Goal: Information Seeking & Learning: Learn about a topic

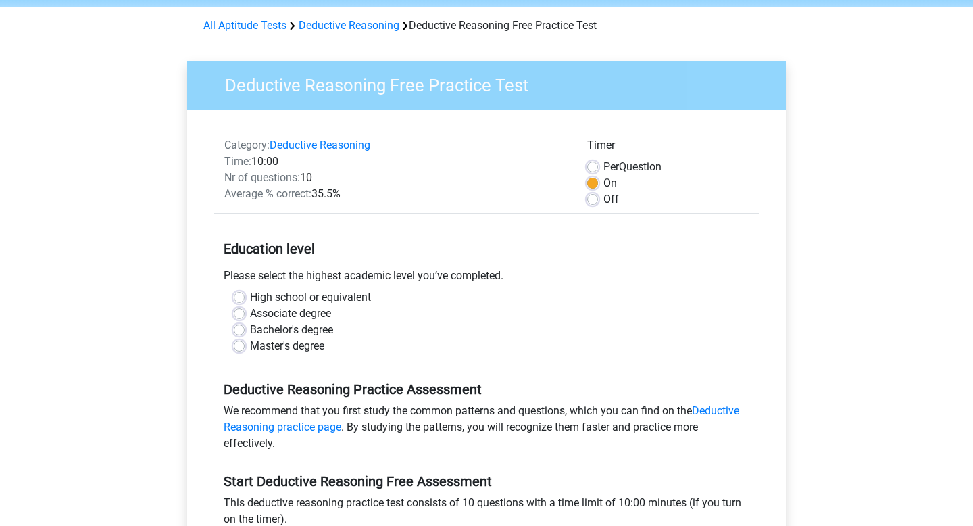
scroll to position [64, 0]
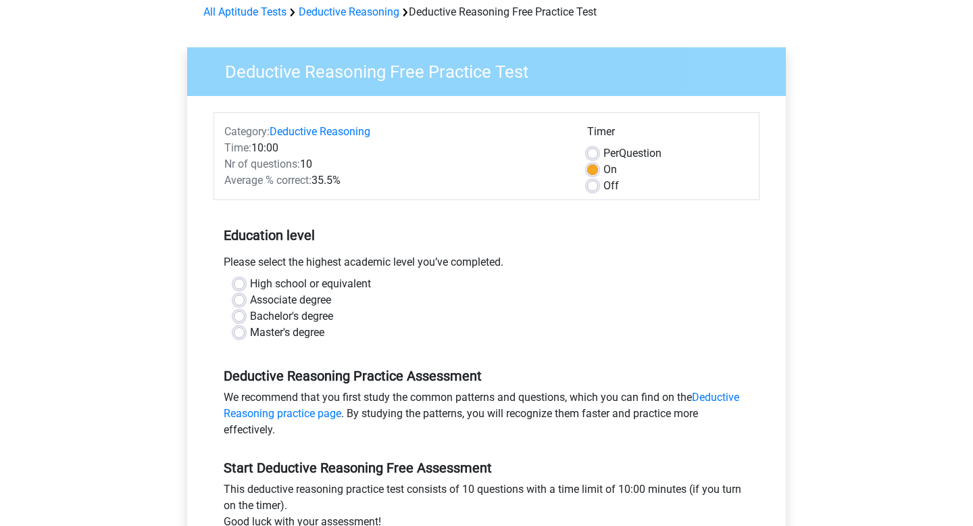
click at [287, 324] on label "Bachelor's degree" at bounding box center [291, 316] width 83 height 16
click at [245, 322] on input "Bachelor's degree" at bounding box center [239, 315] width 11 height 14
radio input "true"
click at [287, 335] on label "Master's degree" at bounding box center [287, 332] width 74 height 16
click at [245, 335] on input "Master's degree" at bounding box center [239, 331] width 11 height 14
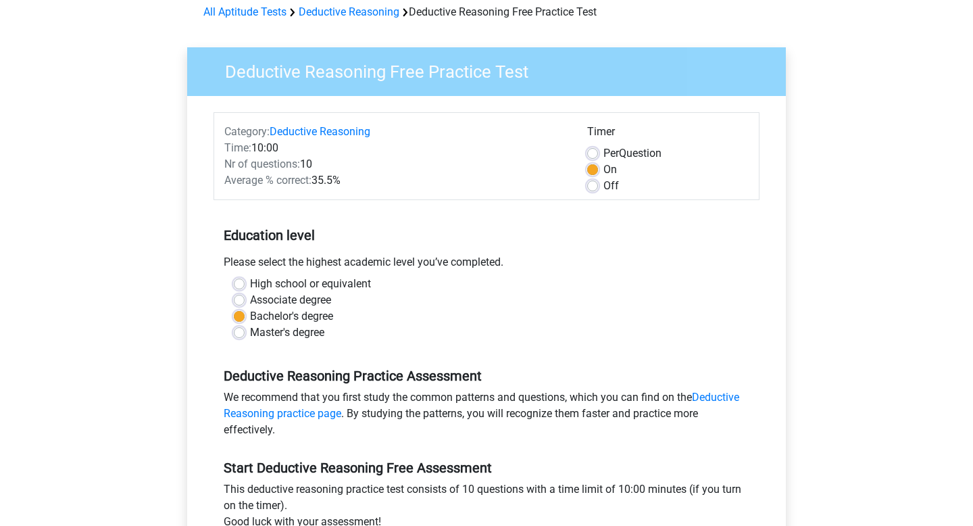
radio input "true"
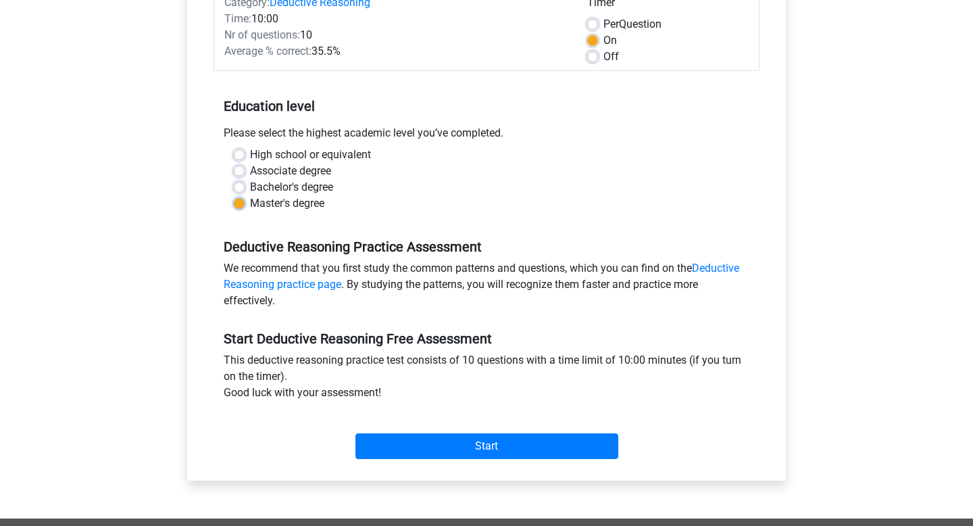
scroll to position [199, 0]
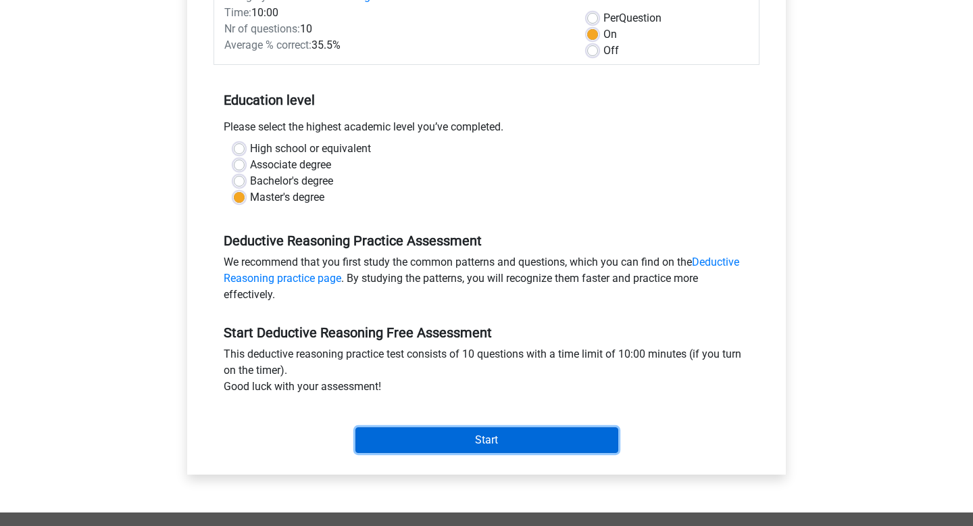
click at [437, 442] on input "Start" at bounding box center [486, 440] width 263 height 26
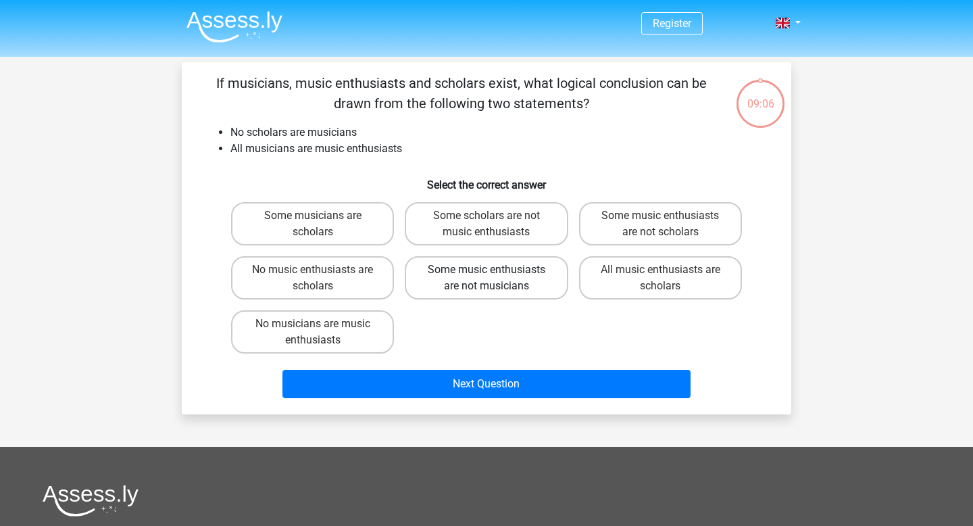
click at [535, 278] on label "Some music enthusiasts are not musicians" at bounding box center [486, 277] width 163 height 43
click at [495, 278] on input "Some music enthusiasts are not musicians" at bounding box center [491, 274] width 9 height 9
radio input "true"
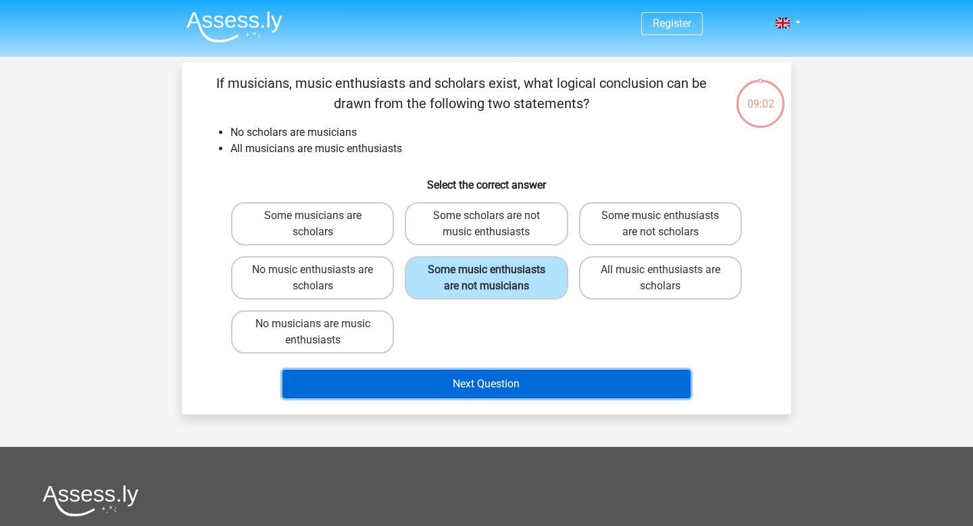
click at [497, 389] on button "Next Question" at bounding box center [486, 384] width 409 height 28
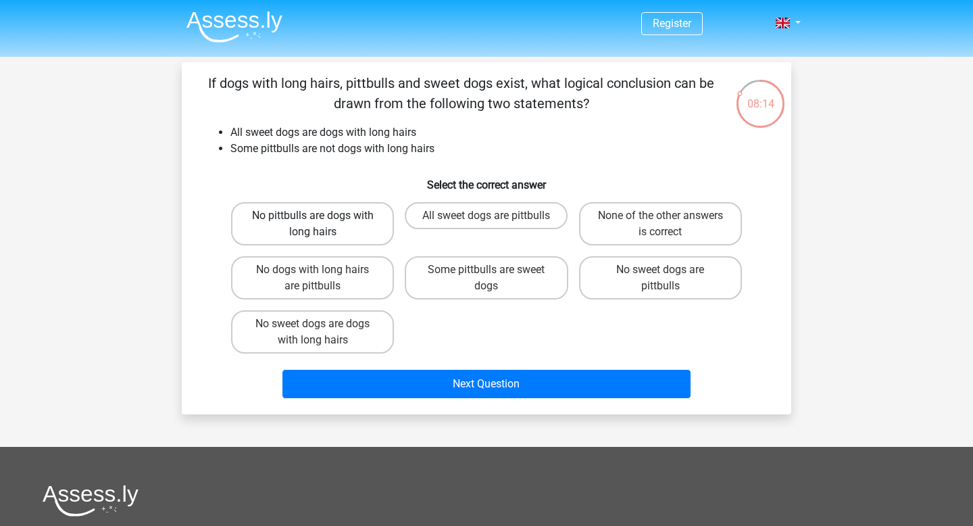
click at [326, 232] on label "No pittbulls are dogs with long hairs" at bounding box center [312, 223] width 163 height 43
click at [322, 224] on input "No pittbulls are dogs with long hairs" at bounding box center [317, 220] width 9 height 9
radio input "true"
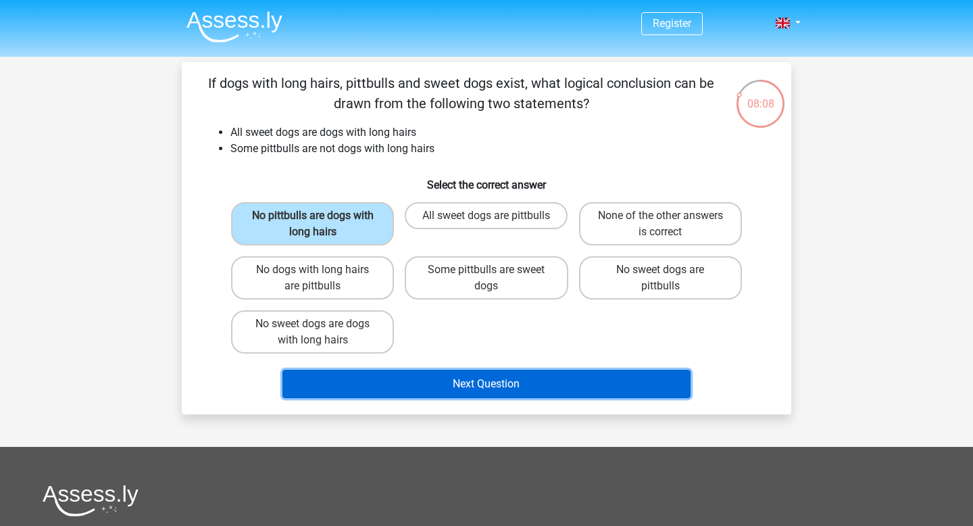
click at [470, 378] on button "Next Question" at bounding box center [486, 384] width 409 height 28
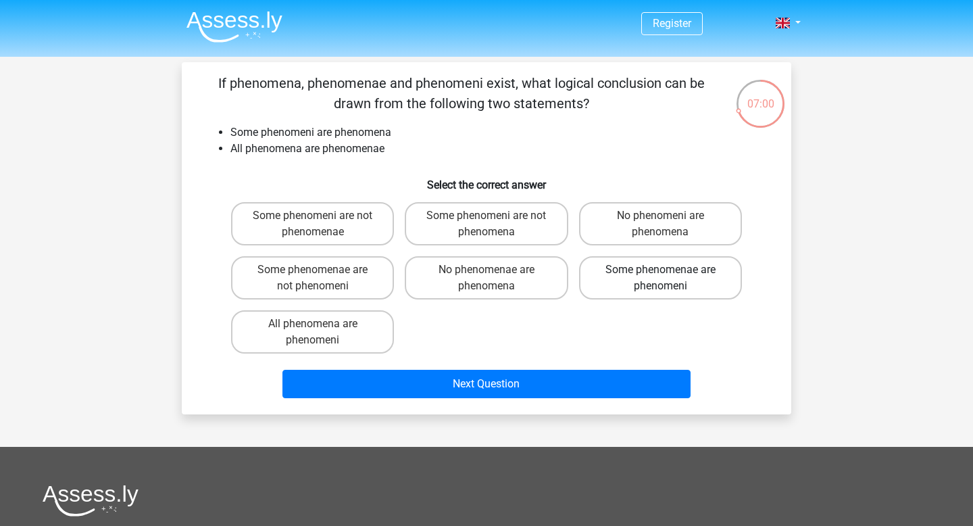
click at [628, 287] on label "Some phenomenae are phenomeni" at bounding box center [660, 277] width 163 height 43
click at [660, 278] on input "Some phenomenae are phenomeni" at bounding box center [664, 274] width 9 height 9
radio input "true"
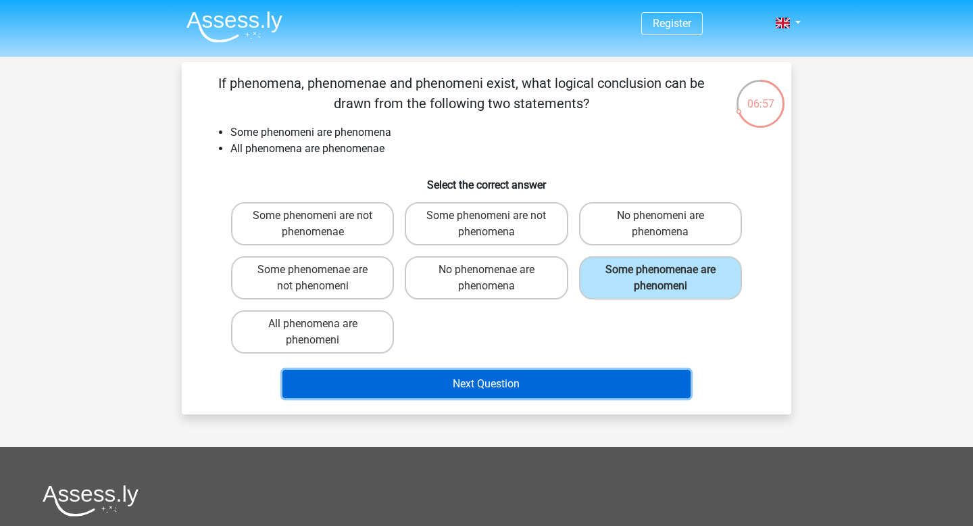
click at [561, 382] on button "Next Question" at bounding box center [486, 384] width 409 height 28
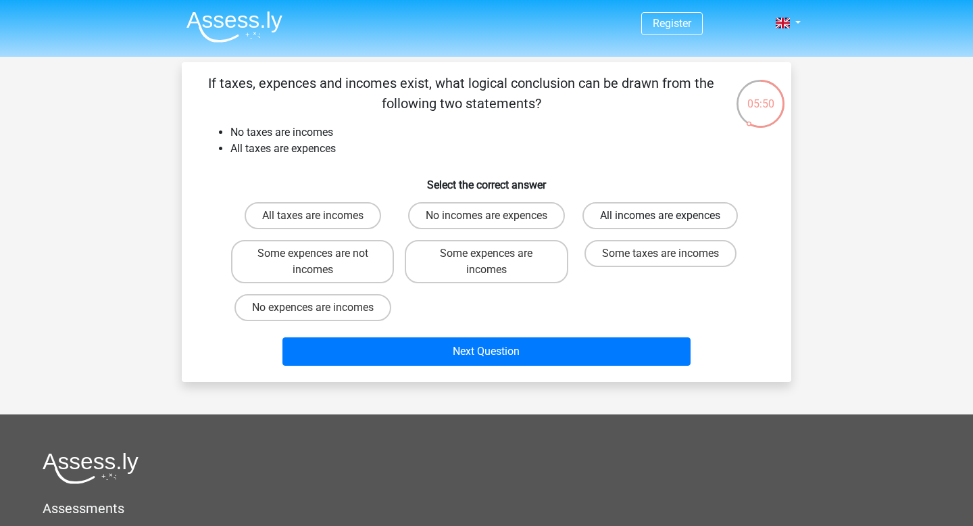
click at [641, 218] on label "All incomes are expences" at bounding box center [660, 215] width 155 height 27
click at [660, 218] on input "All incomes are expences" at bounding box center [664, 220] width 9 height 9
radio input "true"
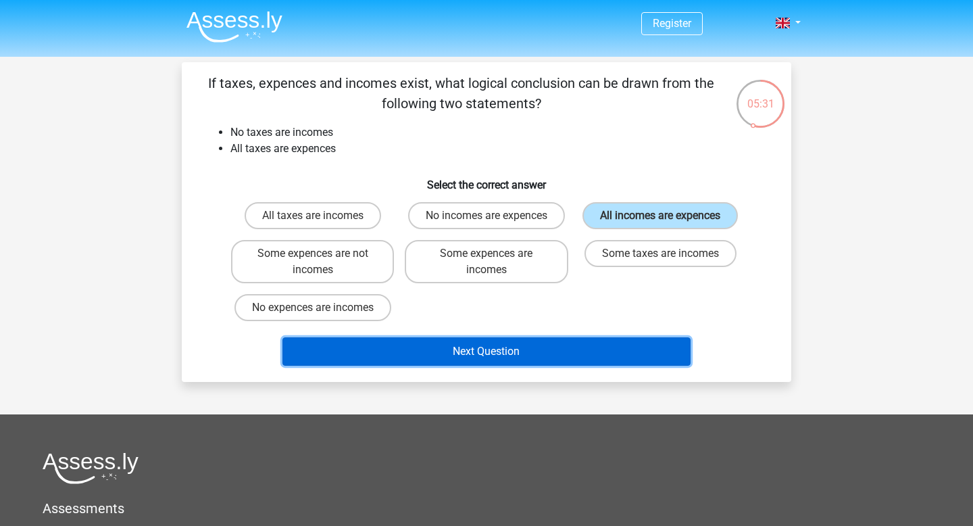
click at [517, 342] on button "Next Question" at bounding box center [486, 351] width 409 height 28
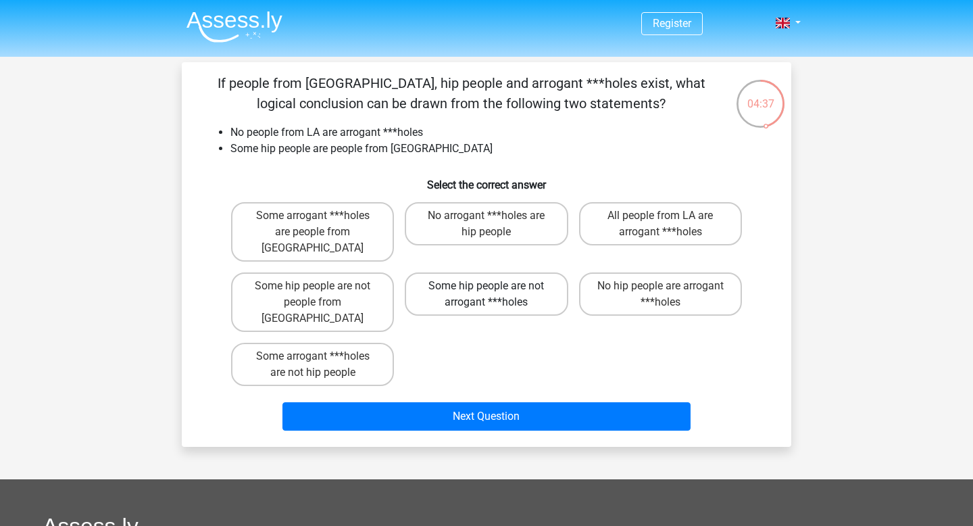
click at [510, 280] on label "Some hip people are not arrogant ***holes" at bounding box center [486, 293] width 163 height 43
click at [495, 286] on input "Some hip people are not arrogant ***holes" at bounding box center [491, 290] width 9 height 9
radio input "true"
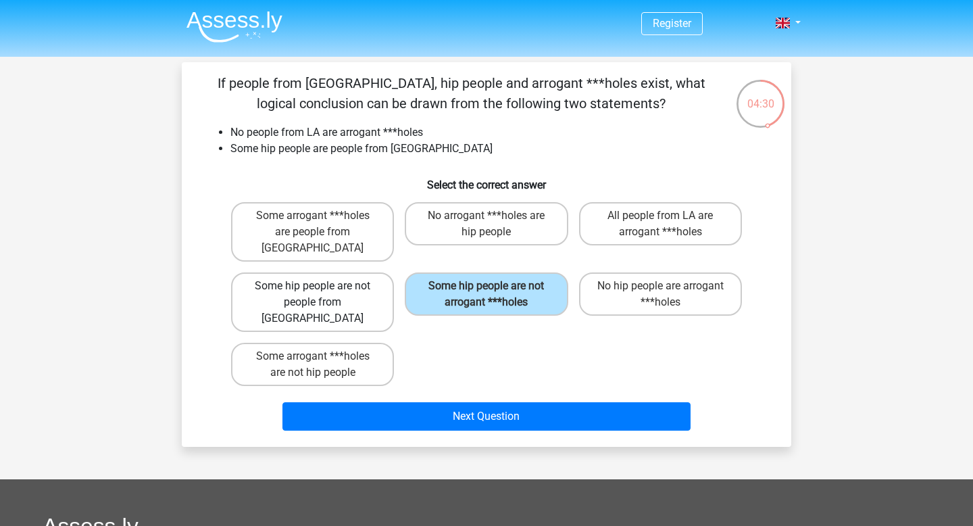
click at [353, 272] on label "Some hip people are not people from LA" at bounding box center [312, 301] width 163 height 59
click at [322, 286] on input "Some hip people are not people from LA" at bounding box center [317, 290] width 9 height 9
radio input "true"
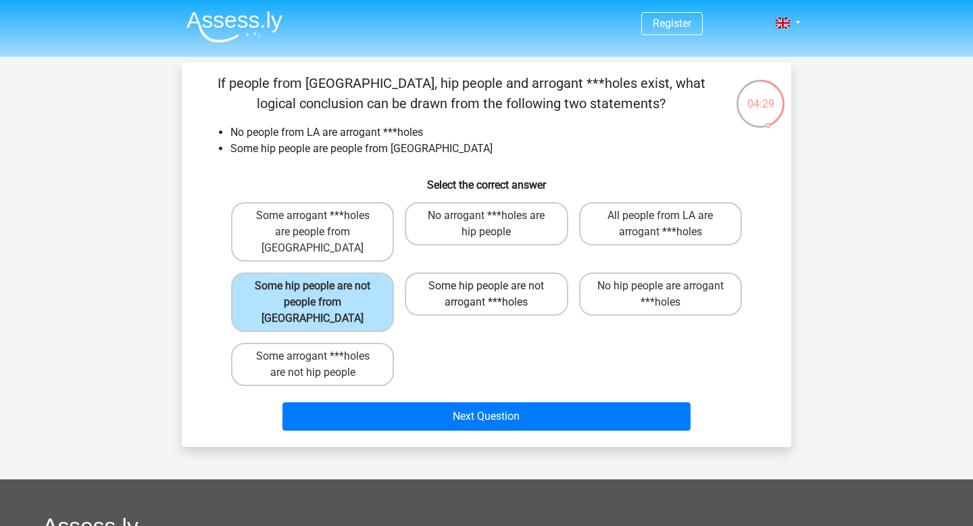
click at [445, 276] on label "Some hip people are not arrogant ***holes" at bounding box center [486, 293] width 163 height 43
click at [487, 286] on input "Some hip people are not arrogant ***holes" at bounding box center [491, 290] width 9 height 9
radio input "true"
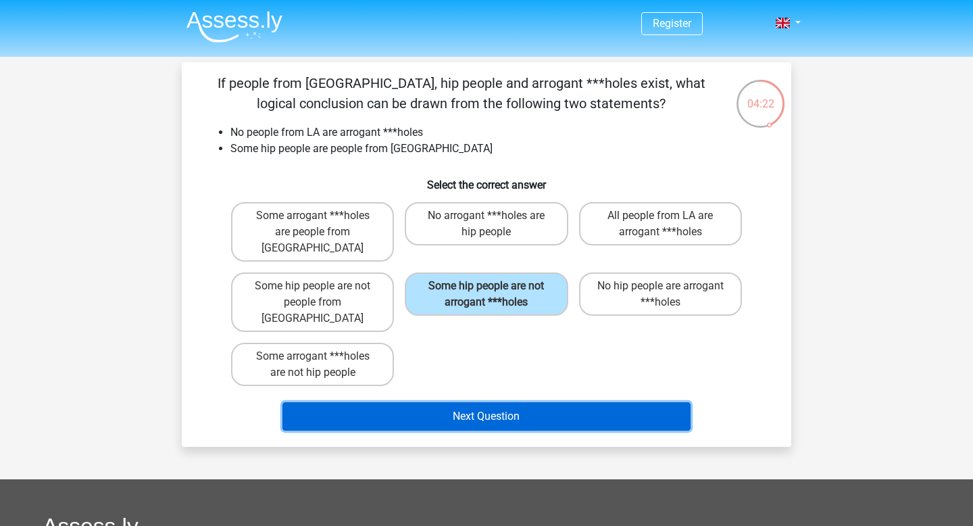
click at [428, 402] on button "Next Question" at bounding box center [486, 416] width 409 height 28
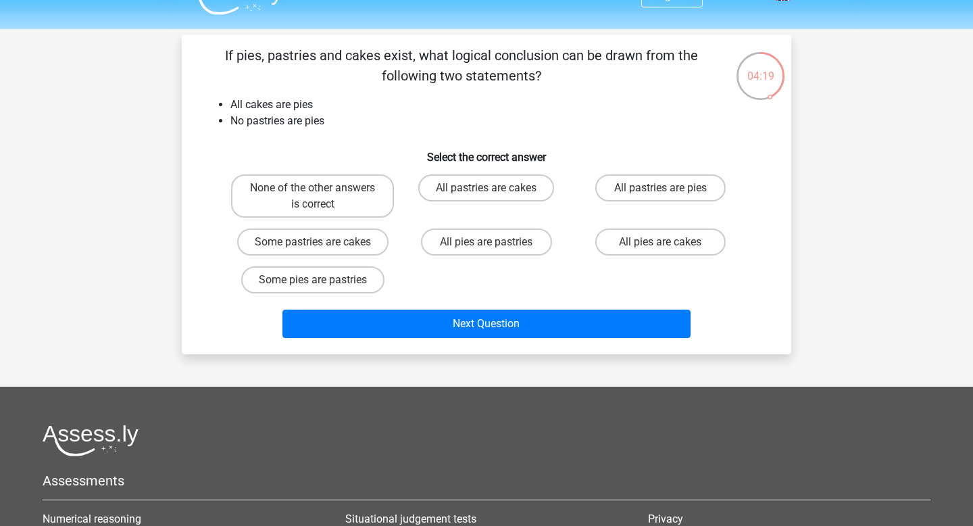
scroll to position [22, 0]
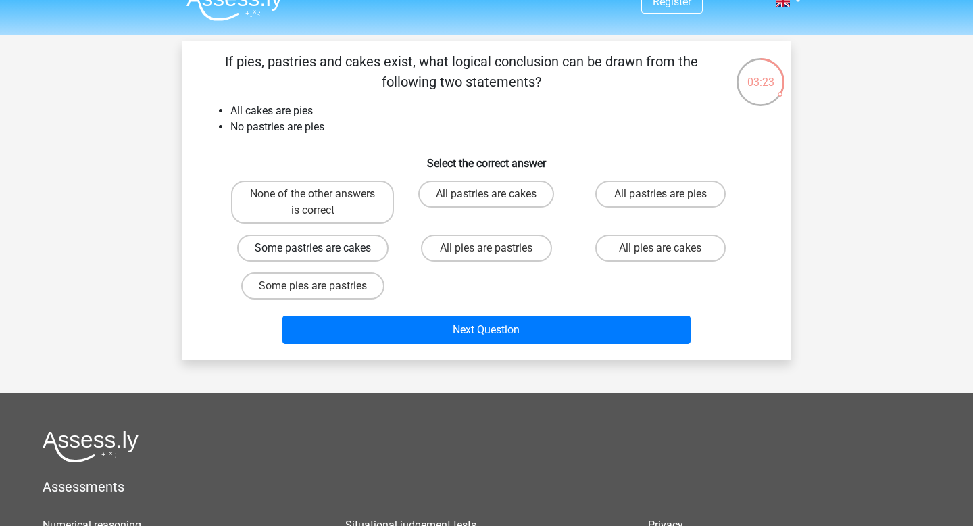
click at [341, 249] on label "Some pastries are cakes" at bounding box center [312, 247] width 151 height 27
click at [322, 249] on input "Some pastries are cakes" at bounding box center [317, 252] width 9 height 9
radio input "true"
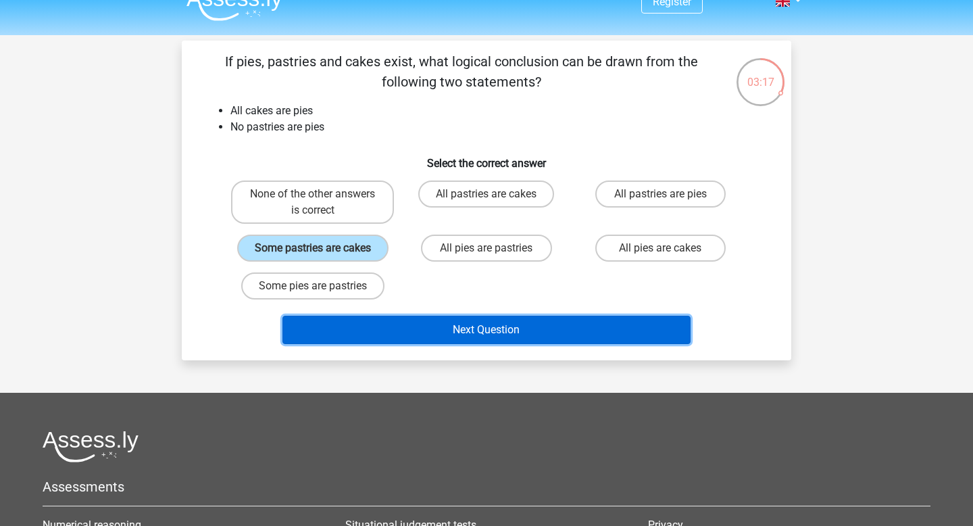
click at [477, 326] on button "Next Question" at bounding box center [486, 330] width 409 height 28
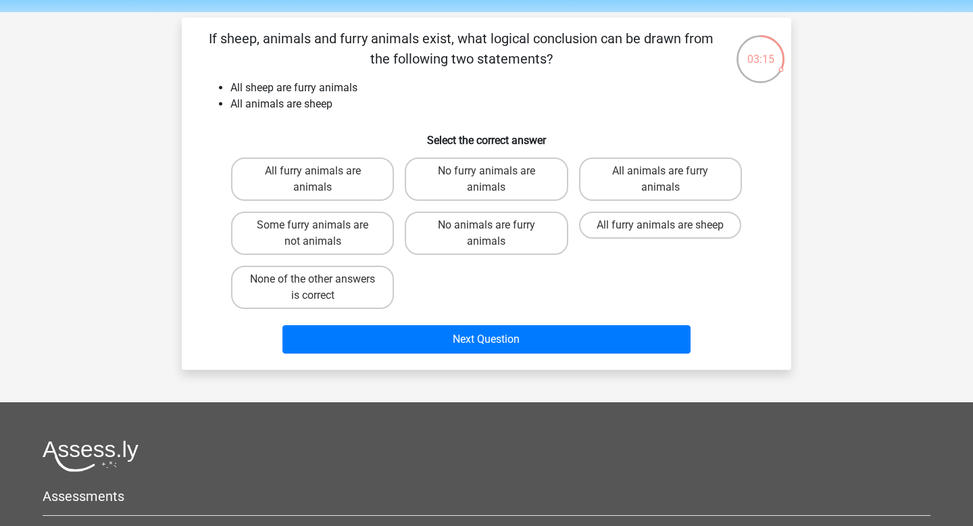
scroll to position [42, 0]
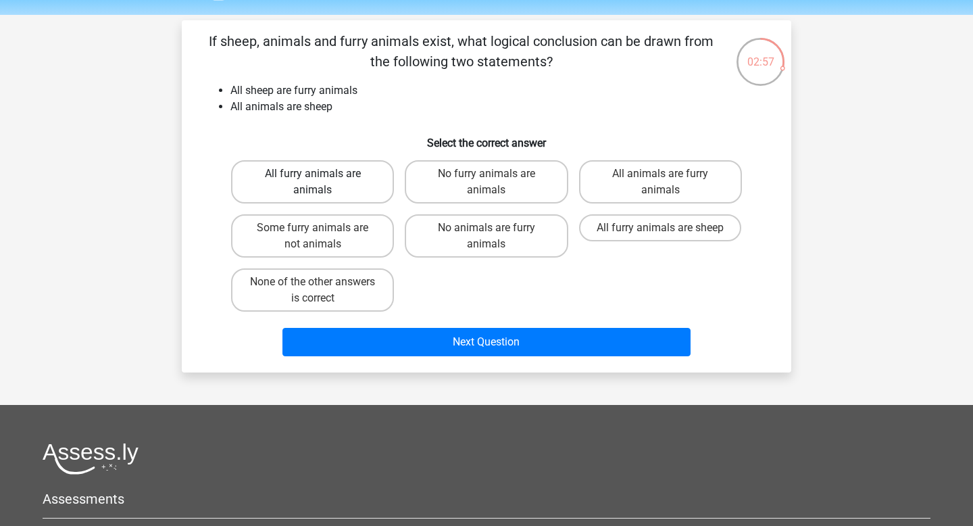
click at [339, 184] on label "All furry animals are animals" at bounding box center [312, 181] width 163 height 43
click at [322, 182] on input "All furry animals are animals" at bounding box center [317, 178] width 9 height 9
radio input "true"
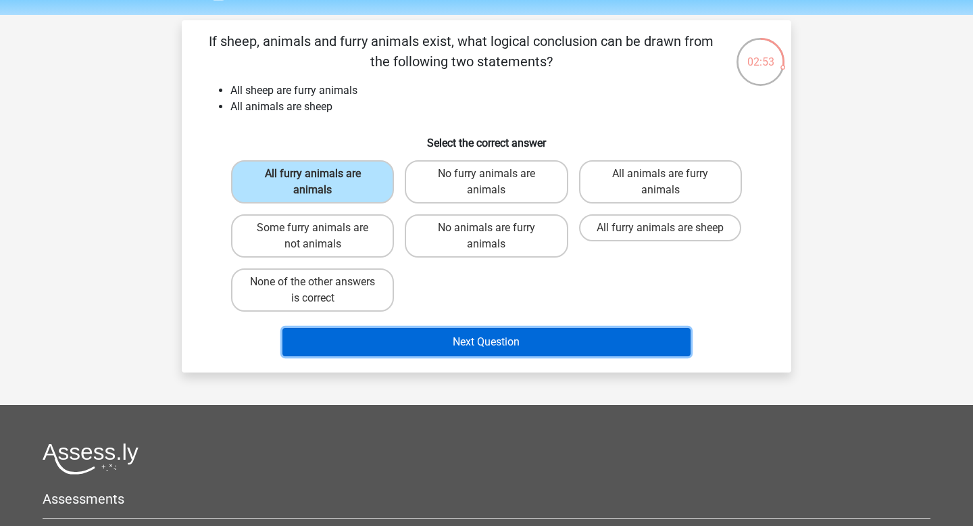
click at [476, 350] on button "Next Question" at bounding box center [486, 342] width 409 height 28
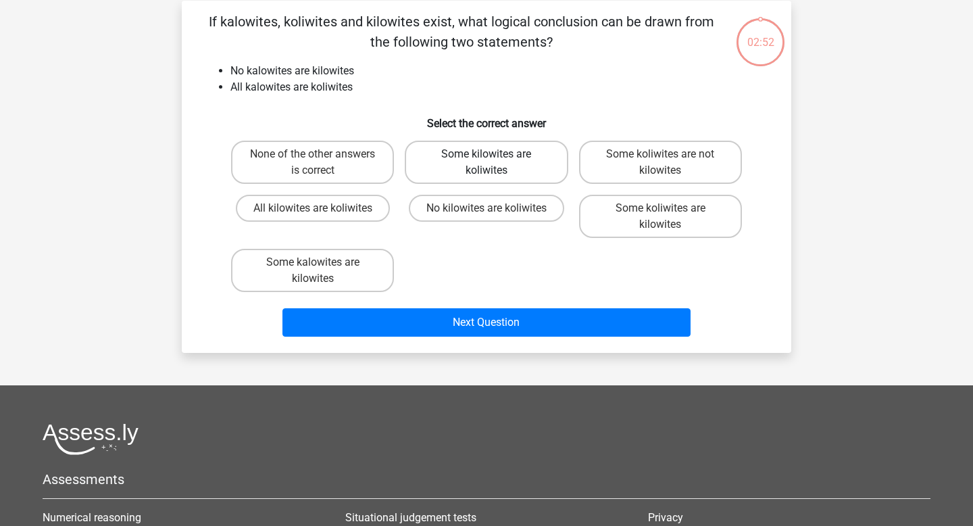
scroll to position [62, 0]
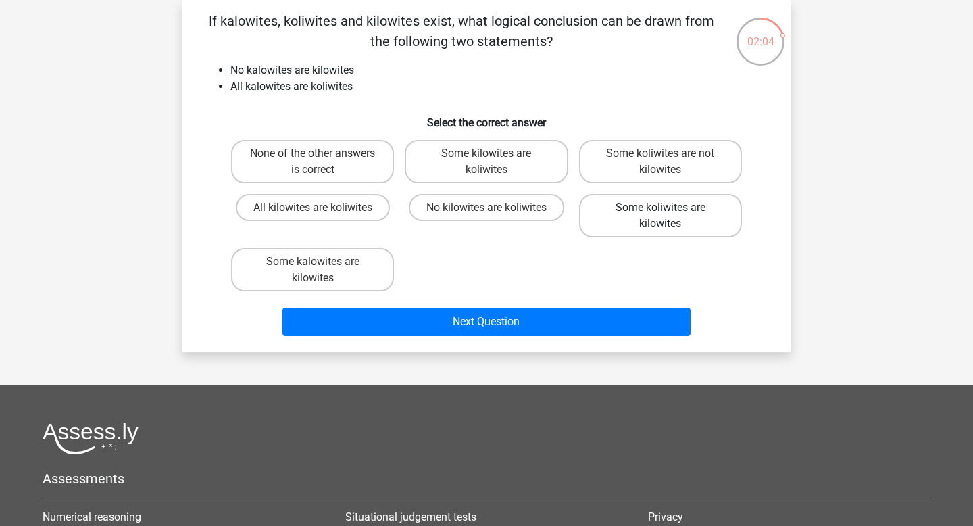
click at [631, 218] on label "Some koliwites are kilowites" at bounding box center [660, 215] width 163 height 43
click at [660, 216] on input "Some koliwites are kilowites" at bounding box center [664, 211] width 9 height 9
radio input "true"
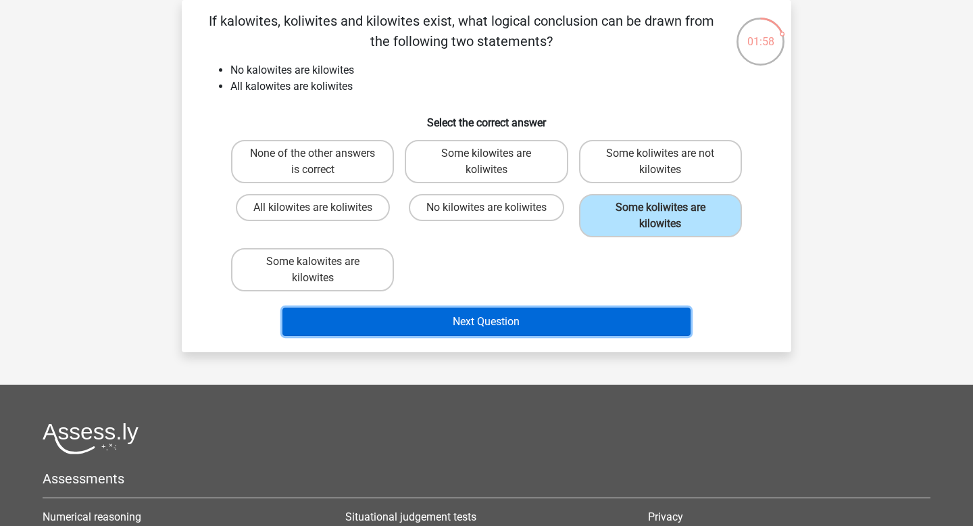
click at [567, 324] on button "Next Question" at bounding box center [486, 321] width 409 height 28
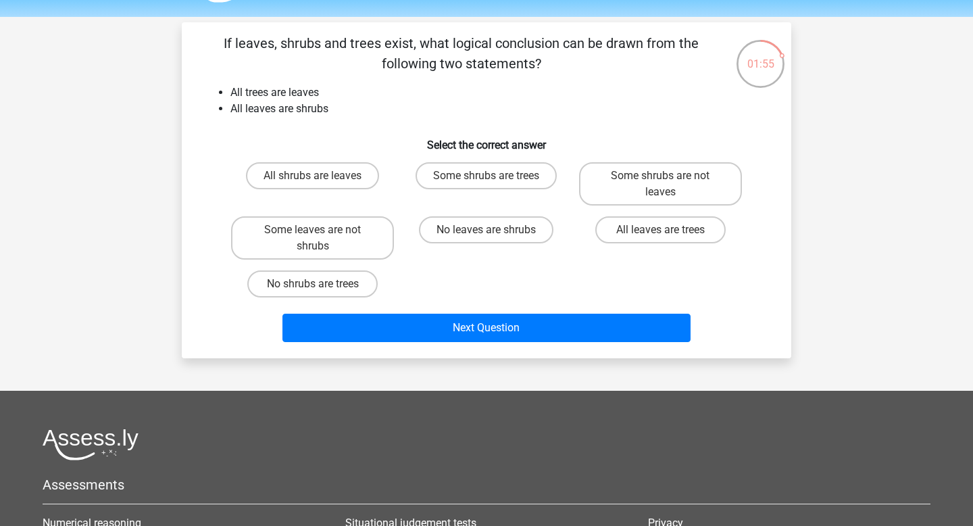
scroll to position [0, 0]
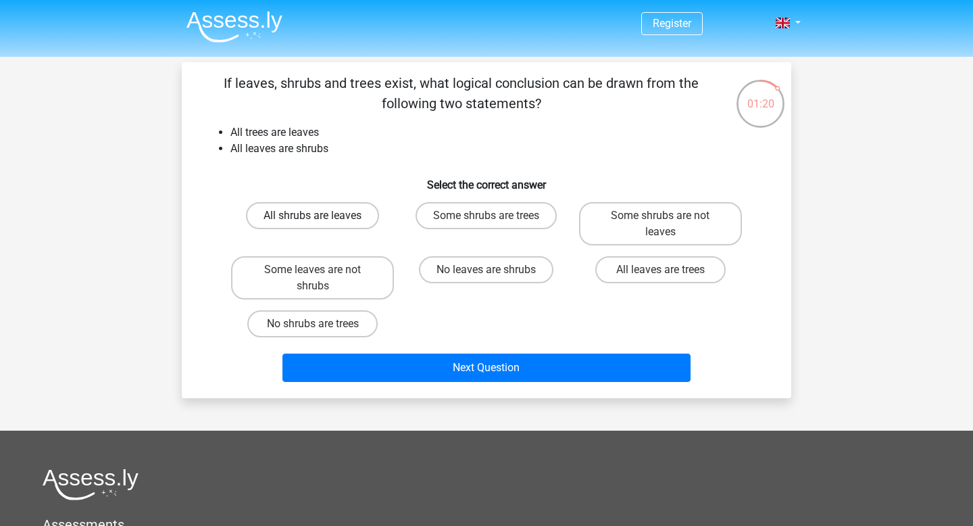
click at [334, 217] on label "All shrubs are leaves" at bounding box center [312, 215] width 133 height 27
click at [322, 217] on input "All shrubs are leaves" at bounding box center [317, 220] width 9 height 9
radio input "true"
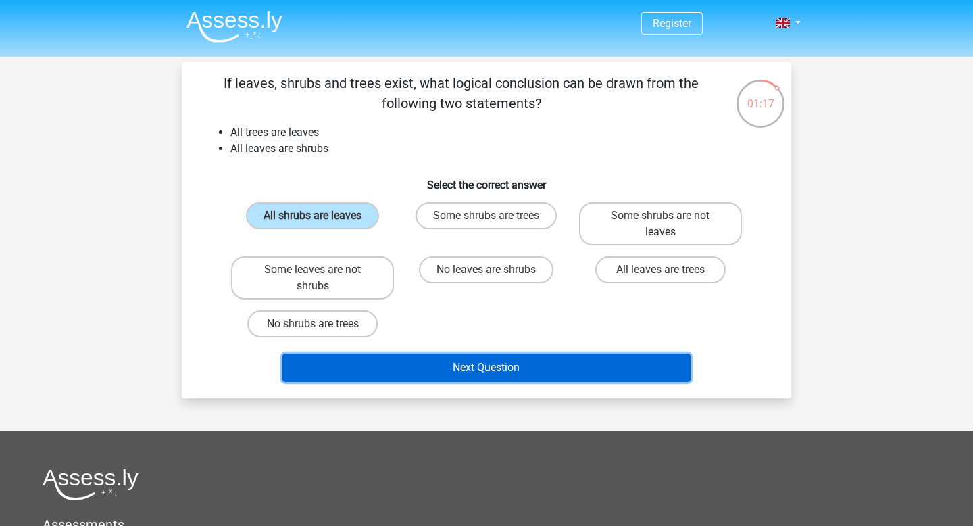
click at [502, 363] on button "Next Question" at bounding box center [486, 367] width 409 height 28
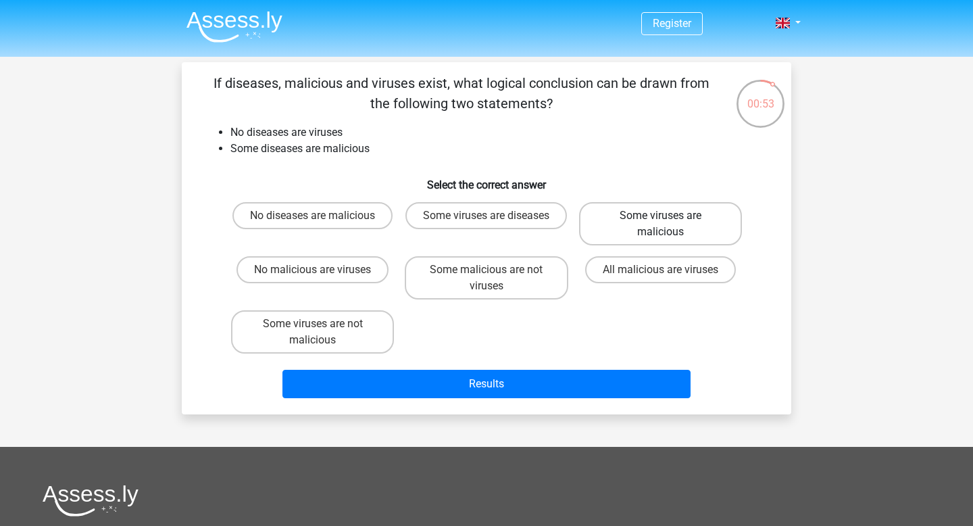
click at [647, 216] on label "Some viruses are malicious" at bounding box center [660, 223] width 163 height 43
click at [660, 216] on input "Some viruses are malicious" at bounding box center [664, 220] width 9 height 9
radio input "true"
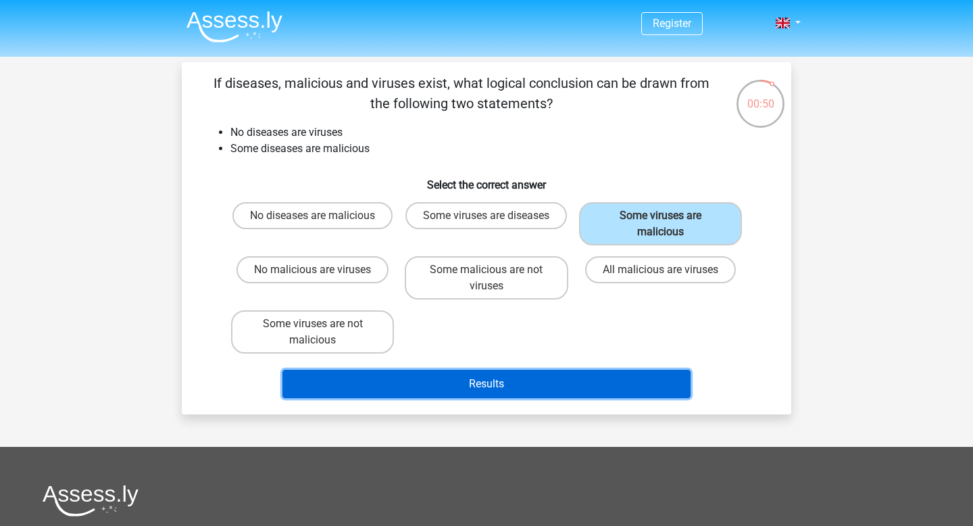
click at [559, 381] on button "Results" at bounding box center [486, 384] width 409 height 28
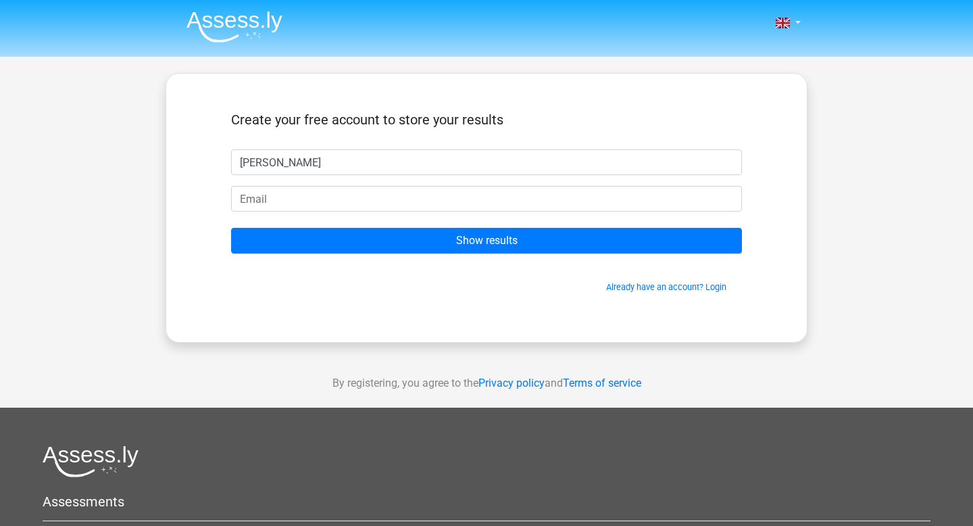
type input "Ahmad"
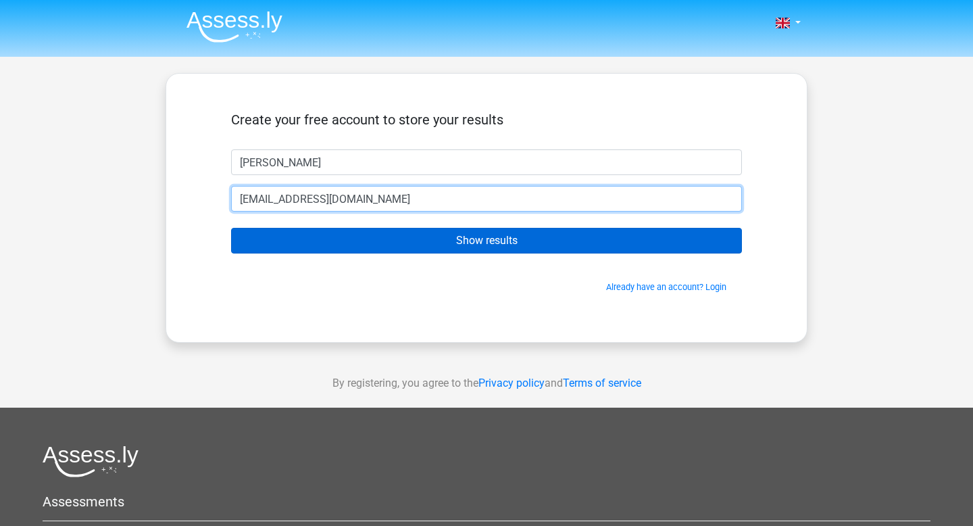
type input "Eng.AhmadSh28@gmail.com"
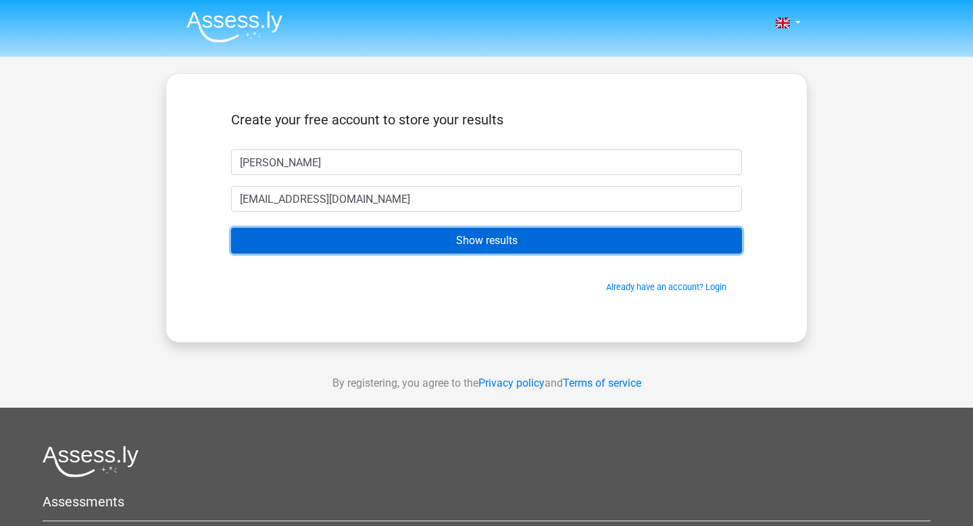
click at [414, 243] on input "Show results" at bounding box center [486, 241] width 511 height 26
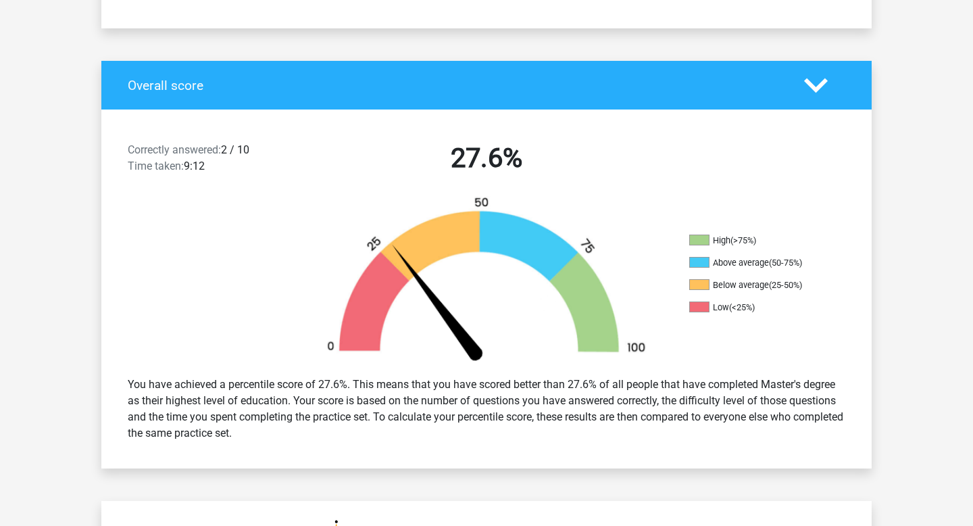
scroll to position [238, 0]
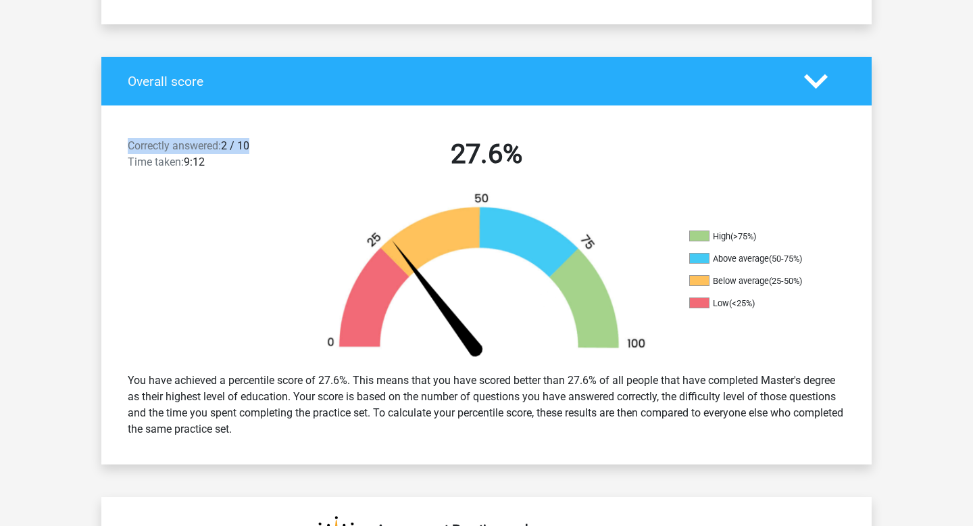
drag, startPoint x: 245, startPoint y: 149, endPoint x: 124, endPoint y: 155, distance: 121.8
click at [124, 154] on div "Correctly answered: 2 / 10 Time taken: 9:12" at bounding box center [210, 157] width 184 height 38
drag, startPoint x: 292, startPoint y: 435, endPoint x: 118, endPoint y: 372, distance: 185.1
click at [118, 372] on div "You have achieved a percentile score of 27.6%. This means that you have scored …" at bounding box center [487, 405] width 738 height 76
copy div "You have achieved a percentile score of 27.6%. This means that you have scored …"
